Goal: Browse casually

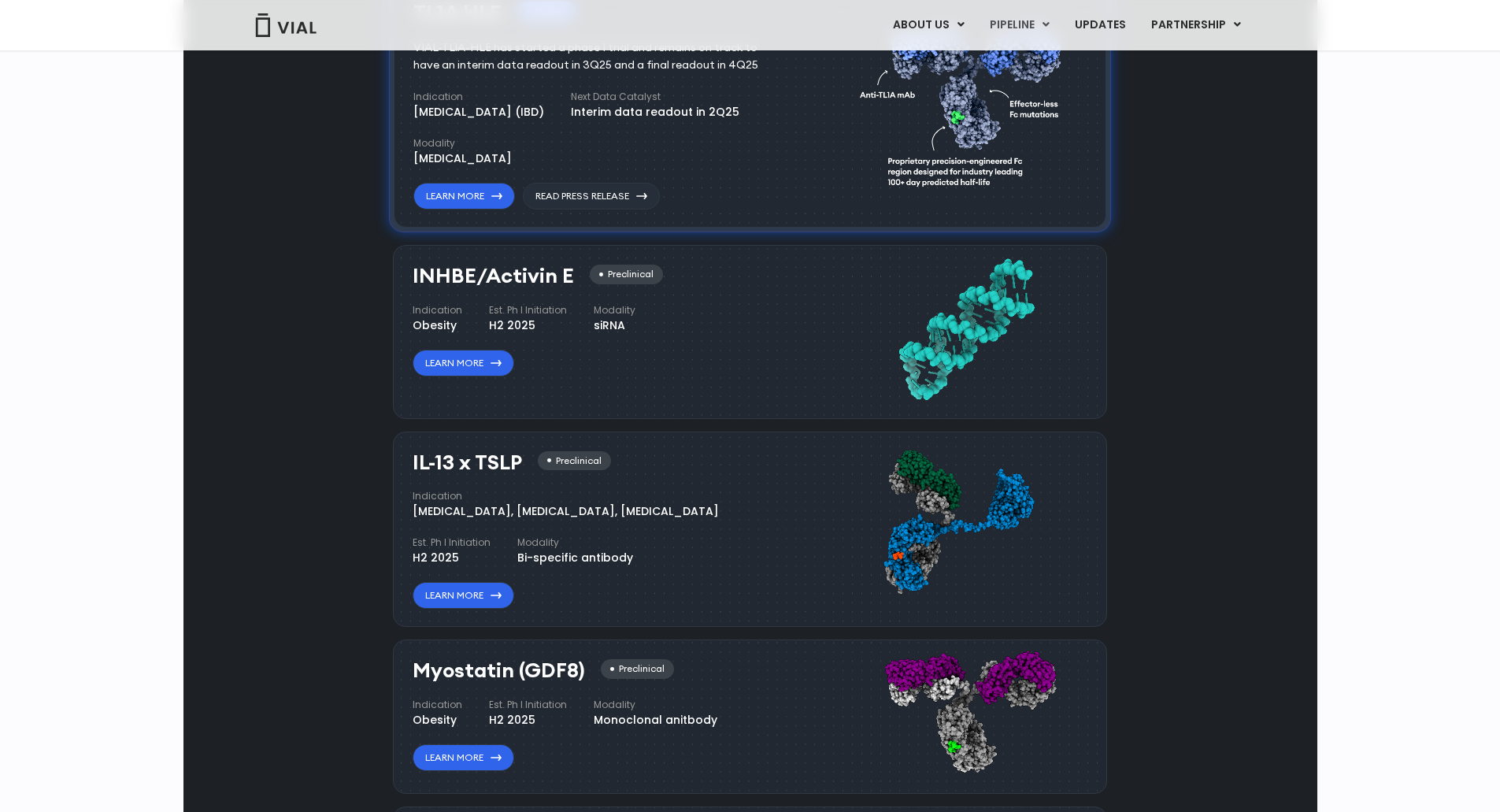
scroll to position [1182, 0]
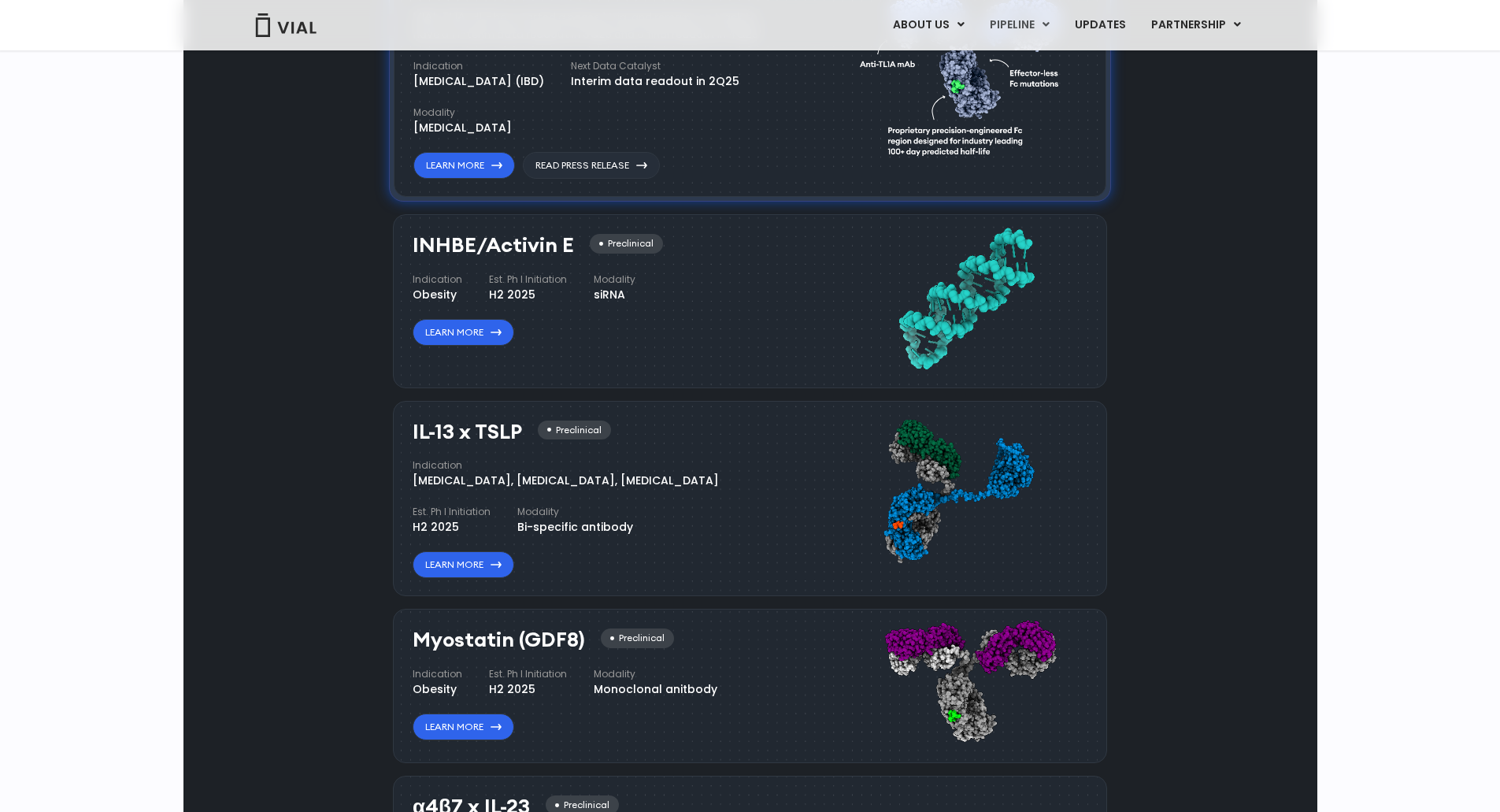
click at [551, 43] on div "VIAL-TL1A-HLE has started a phase 1 trial and remains on track to have an inter…" at bounding box center [597, 26] width 368 height 35
click at [550, 43] on div "VIAL-TL1A-HLE has started a phase 1 trial and remains on track to have an inter…" at bounding box center [597, 26] width 368 height 35
click at [558, 43] on div "VIAL-TL1A-HLE has started a phase 1 trial and remains on track to have an inter…" at bounding box center [597, 26] width 368 height 35
click at [686, 73] on h4 "Next Data Catalyst" at bounding box center [655, 66] width 168 height 14
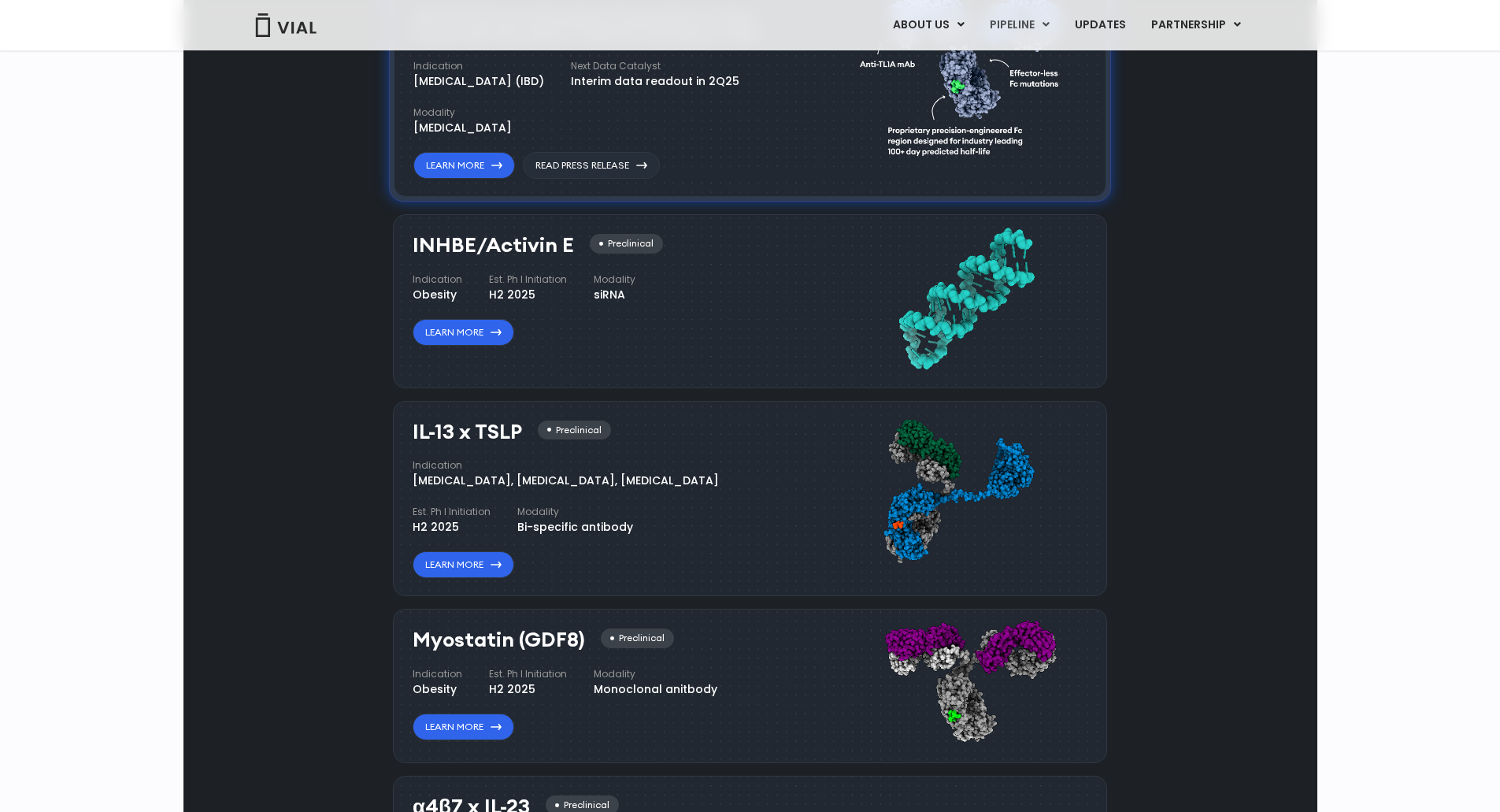
click at [686, 73] on h4 "Next Data Catalyst" at bounding box center [655, 66] width 168 height 14
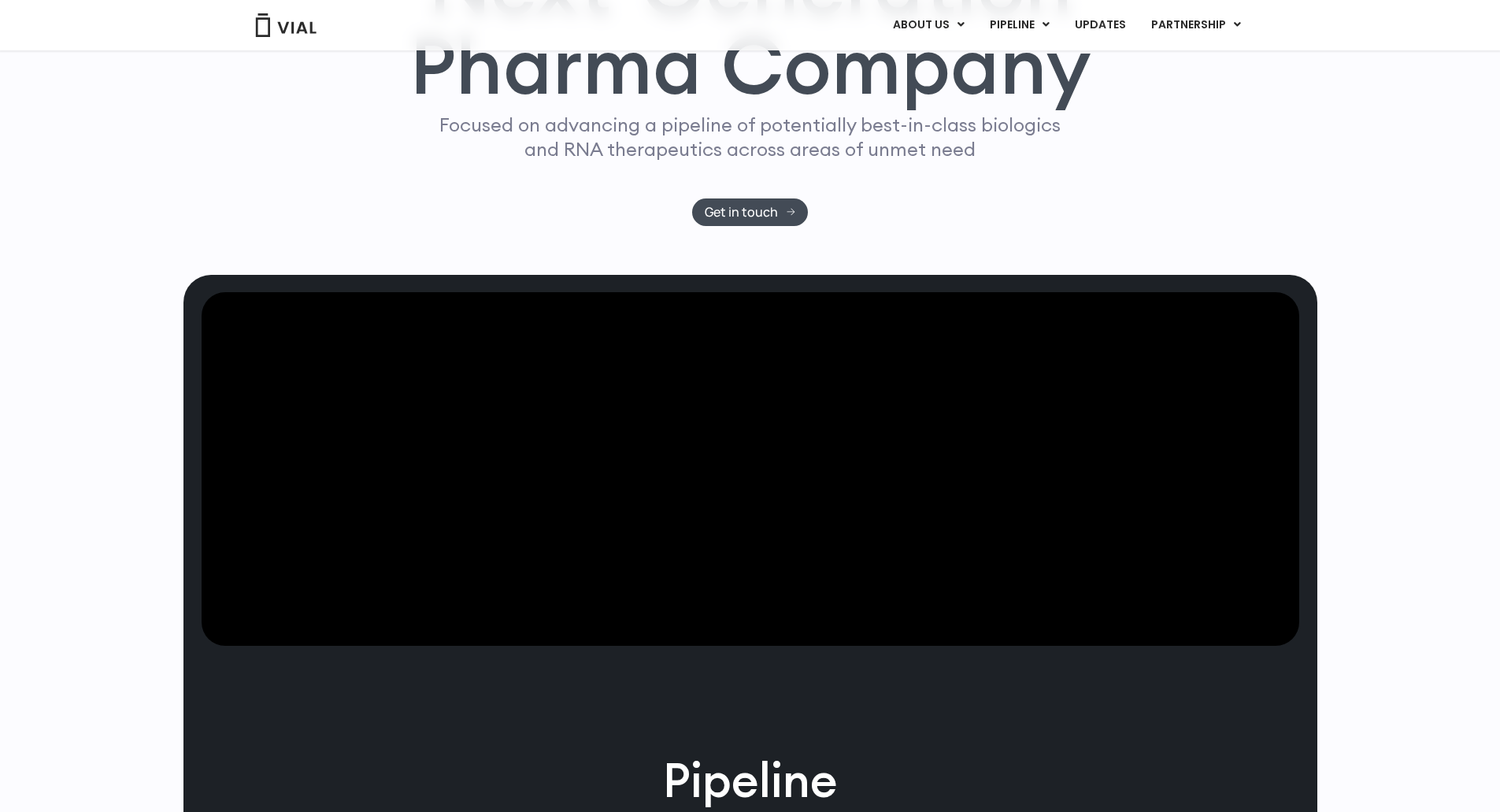
scroll to position [0, 0]
